Goal: Find specific page/section: Find specific page/section

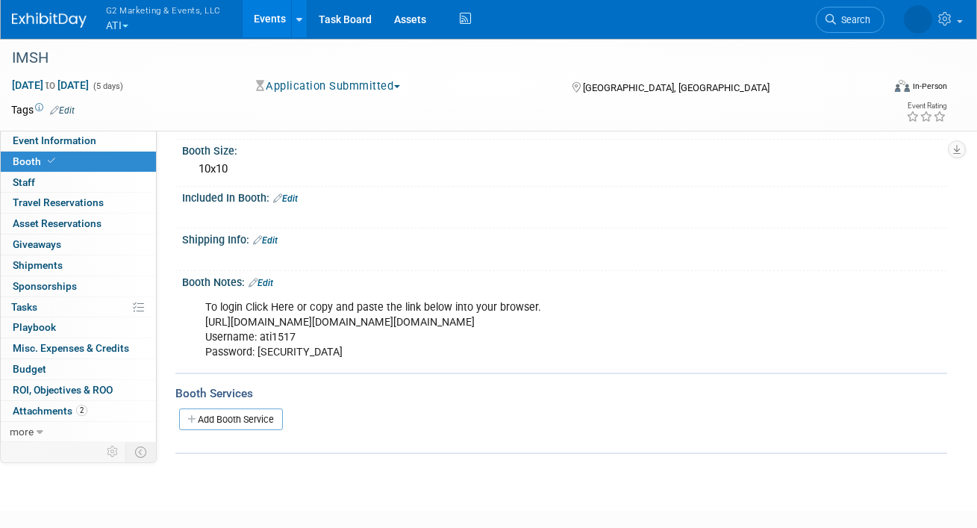
click at [116, 28] on button "G2 Marketing & Events, LLC ATI" at bounding box center [171, 19] width 135 height 39
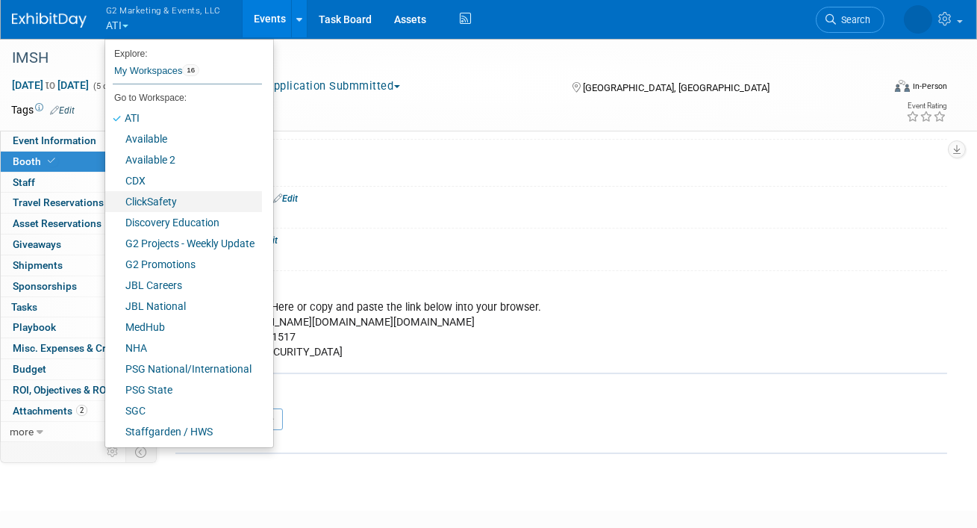
click at [152, 199] on link "ClickSafety" at bounding box center [183, 201] width 157 height 21
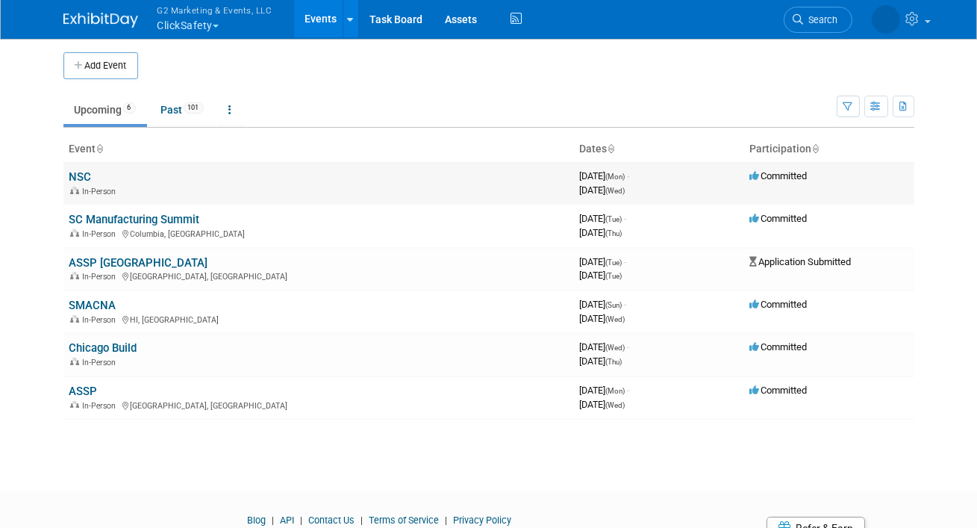
click at [75, 179] on link "NSC" at bounding box center [80, 176] width 22 height 13
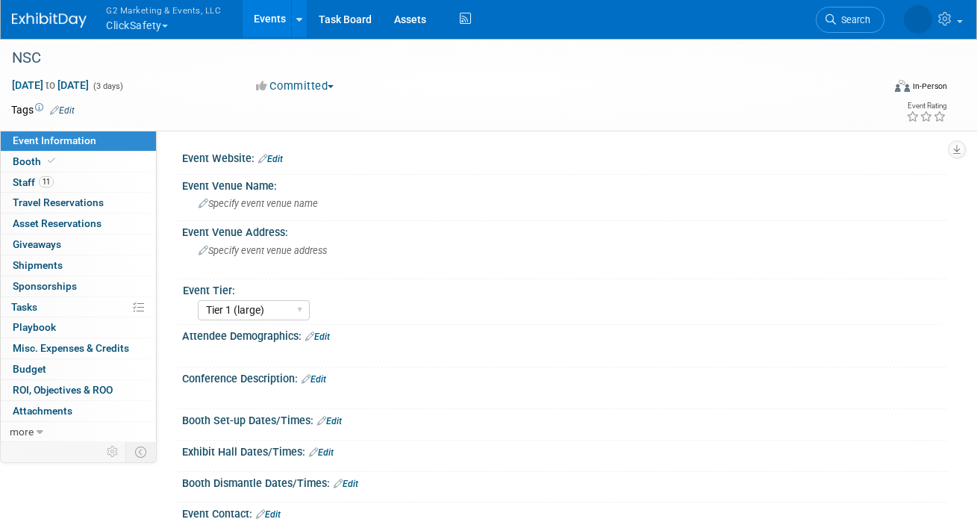
select select "Tier 1 (large)"
click at [72, 154] on link "Booth" at bounding box center [78, 162] width 155 height 20
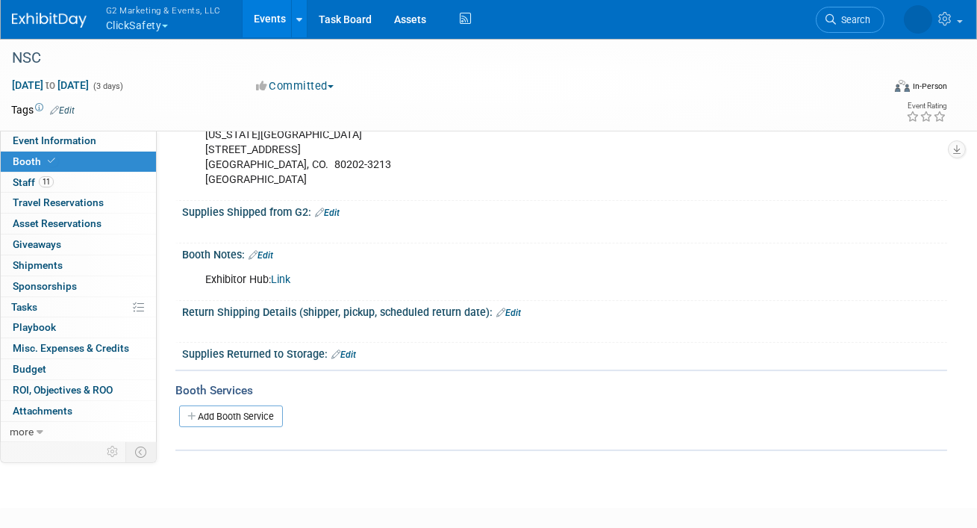
scroll to position [545, 0]
click at [283, 277] on link "Link" at bounding box center [280, 279] width 19 height 13
